Goal: Use online tool/utility: Utilize a website feature to perform a specific function

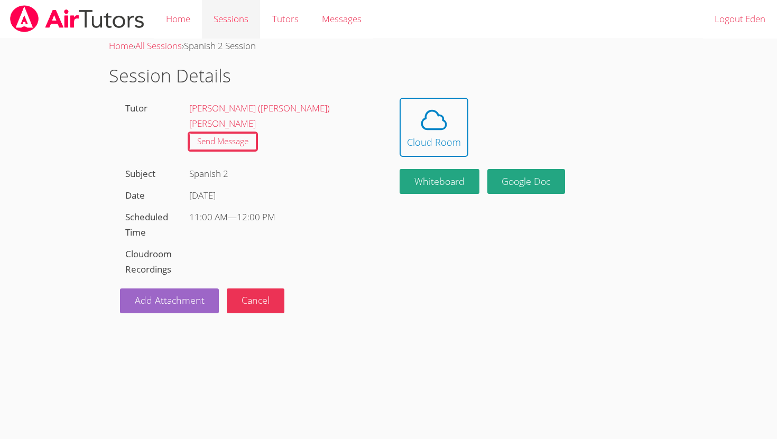
click at [226, 22] on link "Sessions" at bounding box center [231, 19] width 58 height 39
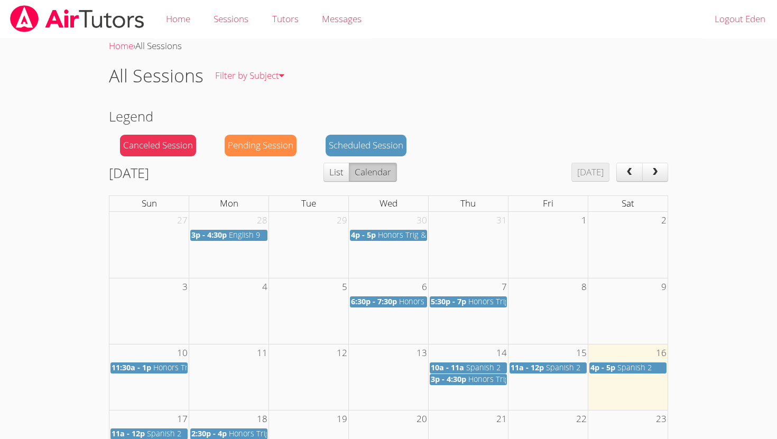
click at [629, 368] on span "Spanish 2" at bounding box center [634, 368] width 34 height 10
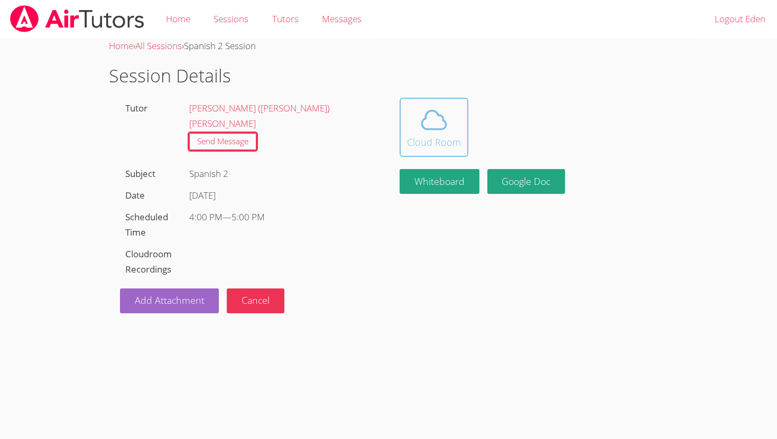
click at [448, 135] on div "Cloud Room" at bounding box center [434, 142] width 54 height 15
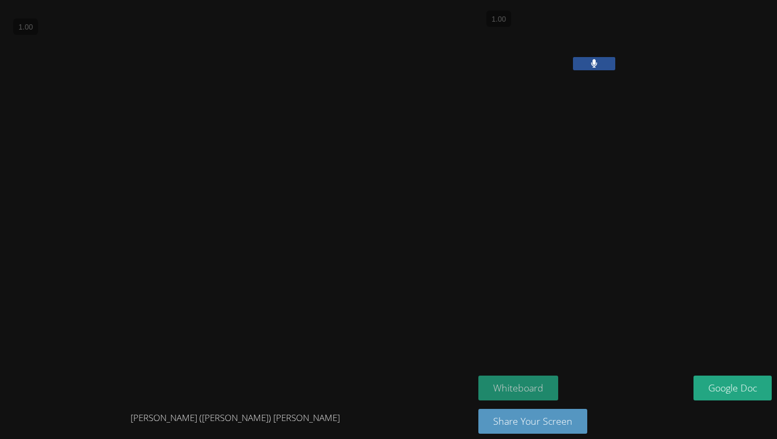
click at [533, 396] on button "Whiteboard" at bounding box center [518, 388] width 80 height 25
